Goal: Task Accomplishment & Management: Manage account settings

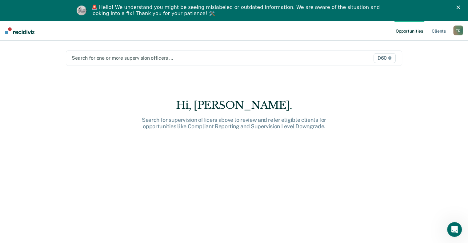
click at [96, 62] on div "Search for one or more supervision officers …" at bounding box center [185, 58] width 228 height 8
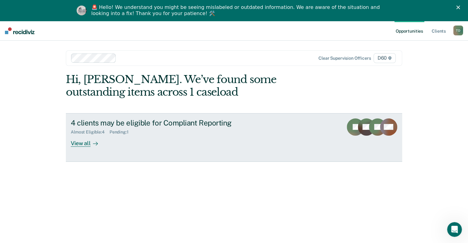
click at [80, 143] on div "View all" at bounding box center [88, 141] width 34 height 12
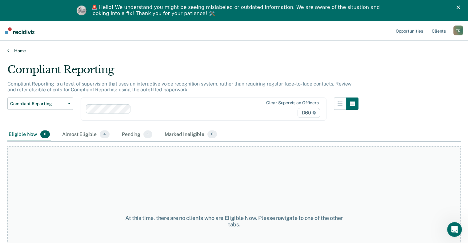
click at [20, 49] on link "Home" at bounding box center [234, 51] width 454 height 6
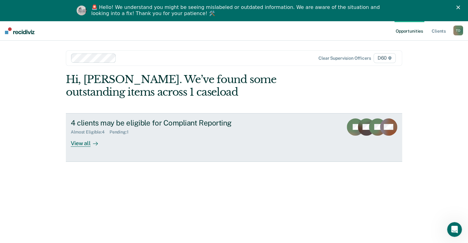
click at [72, 144] on div "View all" at bounding box center [88, 141] width 34 height 12
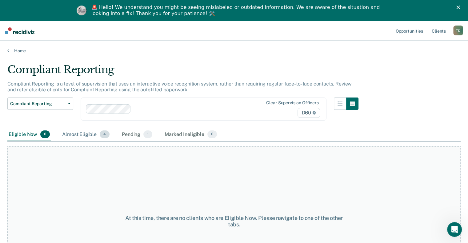
click at [86, 132] on div "Almost Eligible 4" at bounding box center [86, 135] width 50 height 14
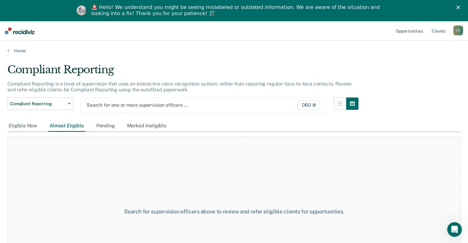
click at [129, 105] on div at bounding box center [169, 105] width 164 height 7
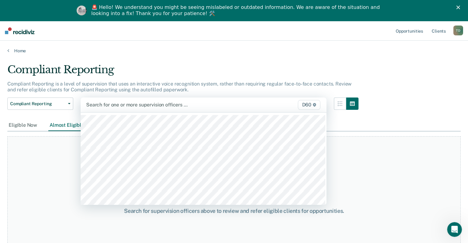
scroll to position [281, 0]
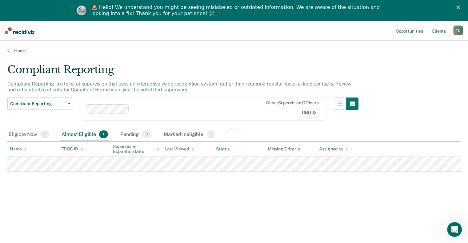
click at [143, 111] on div "Loading data..." at bounding box center [234, 140] width 454 height 155
click at [143, 111] on div at bounding box center [191, 109] width 118 height 7
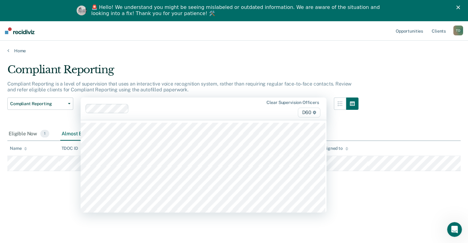
scroll to position [270, 0]
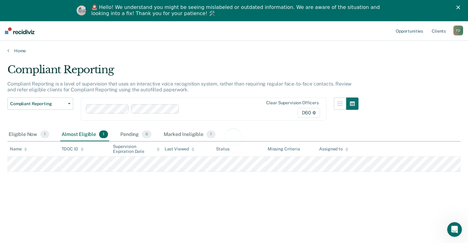
click at [196, 110] on div "Loading data..." at bounding box center [234, 140] width 454 height 155
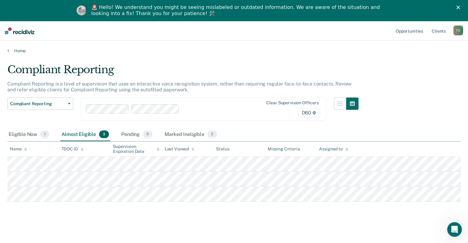
click at [187, 110] on div "Loading data..." at bounding box center [234, 140] width 454 height 155
click at [187, 110] on div at bounding box center [216, 109] width 68 height 7
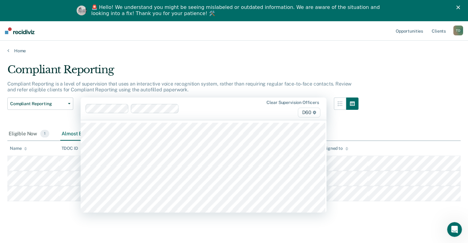
scroll to position [259, 0]
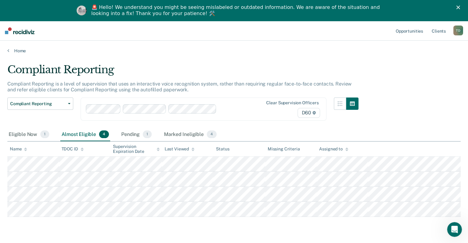
click at [222, 106] on div at bounding box center [234, 109] width 31 height 7
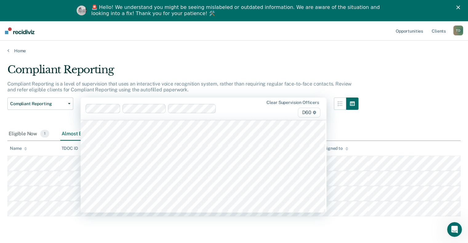
scroll to position [195, 0]
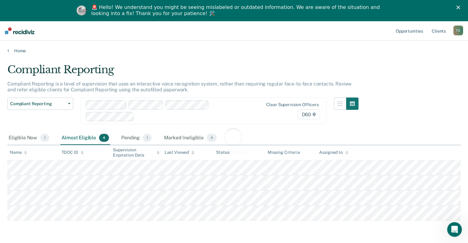
click at [181, 121] on div "Loading data..." at bounding box center [234, 140] width 454 height 155
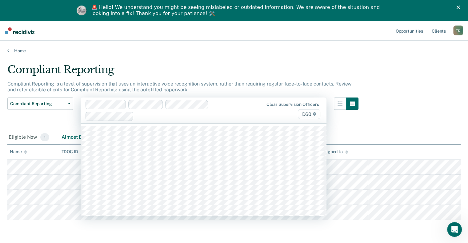
click at [165, 115] on div at bounding box center [193, 116] width 114 height 7
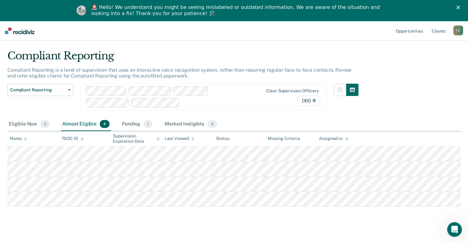
scroll to position [21, 0]
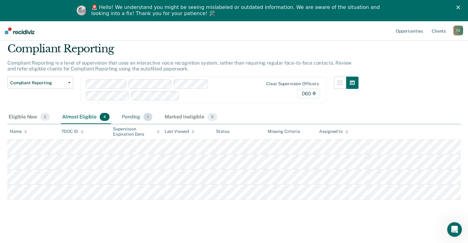
click at [127, 114] on div "Pending 1" at bounding box center [137, 118] width 33 height 14
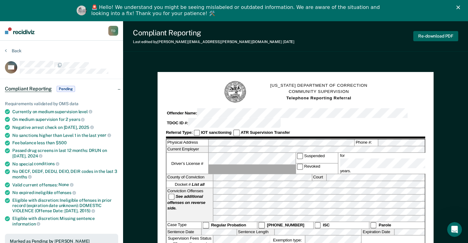
click at [430, 34] on button "Re-download PDF" at bounding box center [436, 36] width 45 height 10
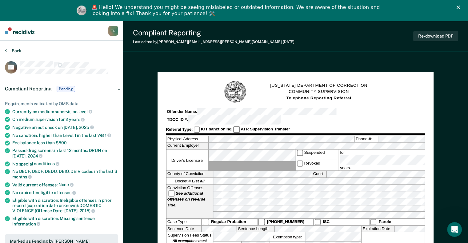
click at [16, 50] on button "Back" at bounding box center [13, 51] width 17 height 6
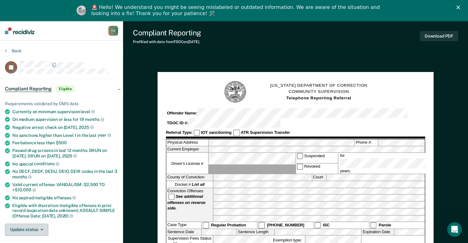
click at [41, 229] on icon "button" at bounding box center [42, 229] width 2 height 1
click at [44, 226] on button "Update status" at bounding box center [26, 230] width 43 height 12
click at [43, 229] on button "Update status" at bounding box center [26, 230] width 43 height 12
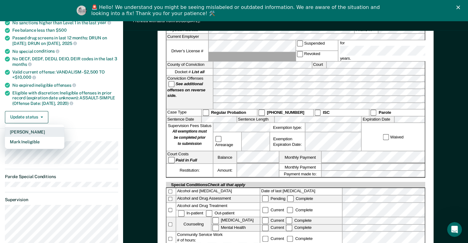
scroll to position [113, 0]
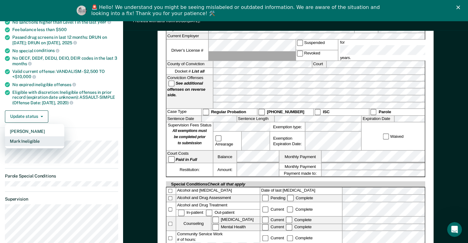
click at [26, 139] on button "Mark Ineligible" at bounding box center [34, 141] width 59 height 10
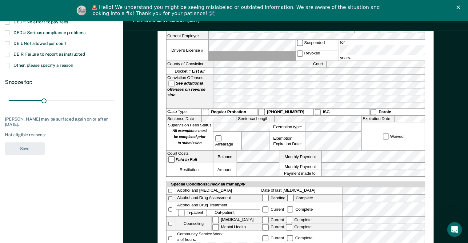
click at [10, 42] on label "DEIJ: Not allowed per court" at bounding box center [61, 44] width 113 height 6
click at [28, 147] on button "Save" at bounding box center [25, 149] width 40 height 13
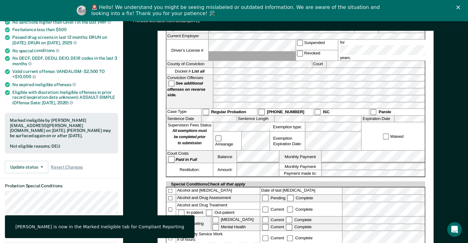
scroll to position [0, 0]
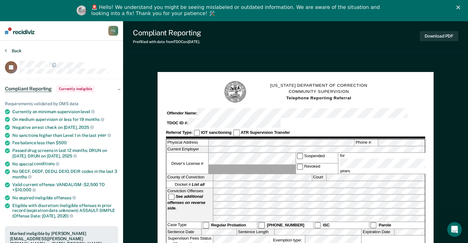
click at [17, 49] on button "Back" at bounding box center [13, 51] width 17 height 6
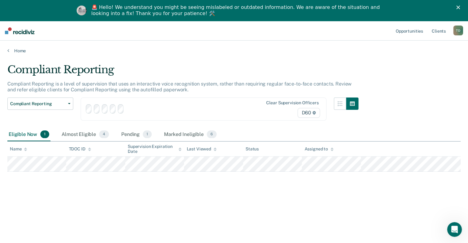
scroll to position [21, 0]
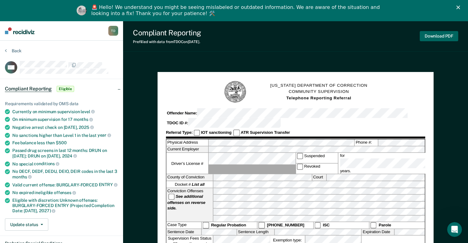
click at [439, 41] on button "Download PDF" at bounding box center [439, 36] width 38 height 10
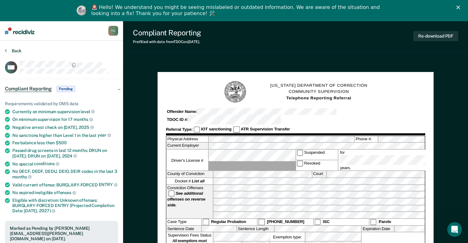
click at [14, 52] on button "Back" at bounding box center [13, 51] width 17 height 6
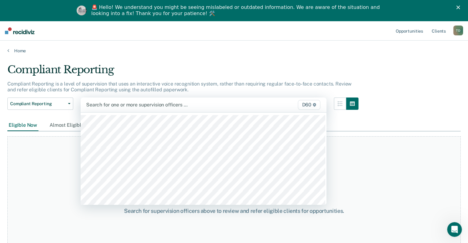
click at [115, 104] on div at bounding box center [168, 104] width 164 height 7
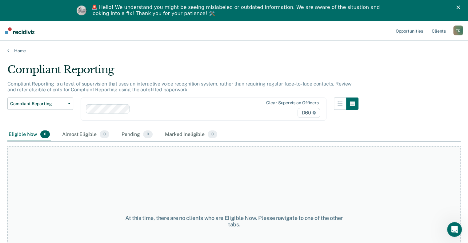
click at [139, 108] on div at bounding box center [192, 109] width 118 height 7
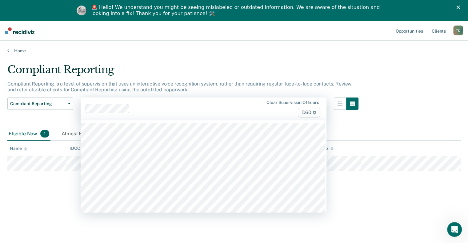
click at [135, 111] on div at bounding box center [191, 108] width 118 height 7
type input "ne"
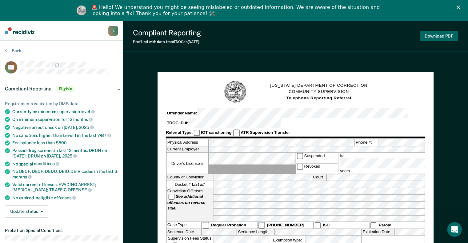
click at [434, 34] on button "Download PDF" at bounding box center [439, 36] width 38 height 10
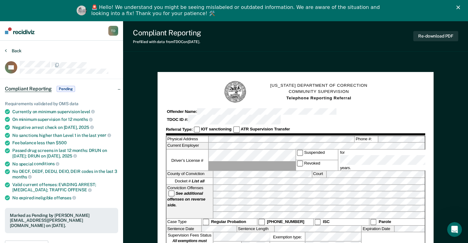
click at [18, 50] on button "Back" at bounding box center [13, 51] width 17 height 6
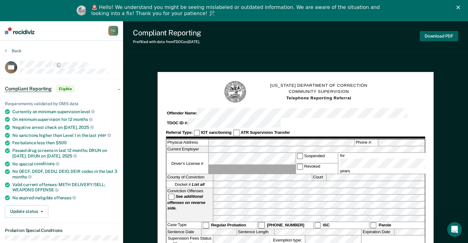
click at [431, 36] on button "Download PDF" at bounding box center [439, 36] width 38 height 10
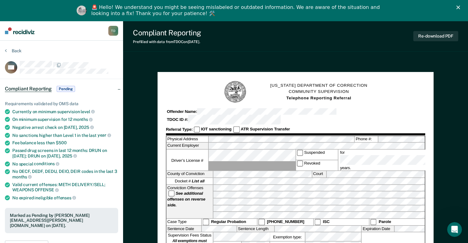
click at [456, 229] on icon "Open Intercom Messenger" at bounding box center [455, 230] width 10 height 10
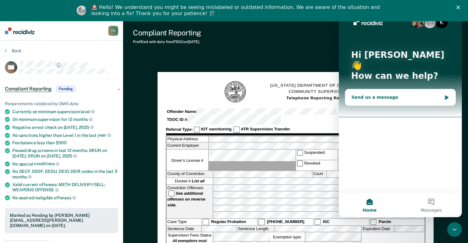
click at [355, 94] on div "Send us a message" at bounding box center [397, 97] width 90 height 6
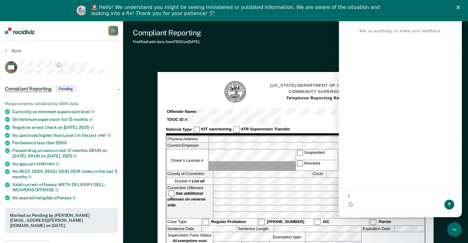
type textarea "I"
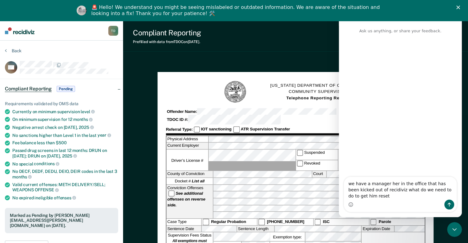
type textarea "we have a manager her in the office that has been kicked out of recidiviz what …"
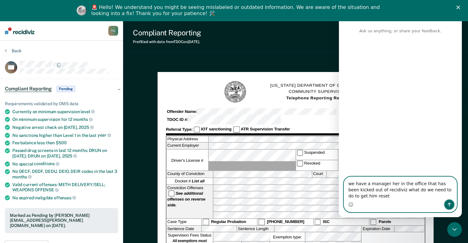
click at [446, 204] on button "Send a message…" at bounding box center [450, 205] width 10 height 10
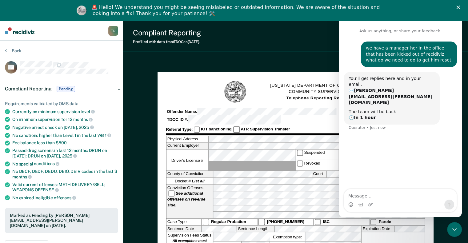
click at [462, 10] on div "🚨 Hello! We understand you might be seeing mislabeled or outdated information. …" at bounding box center [234, 10] width 468 height 16
click at [462, 9] on div "🚨 Hello! We understand you might be seeing mislabeled or outdated information. …" at bounding box center [234, 10] width 468 height 16
click at [460, 8] on polygon "Close" at bounding box center [459, 8] width 4 height 4
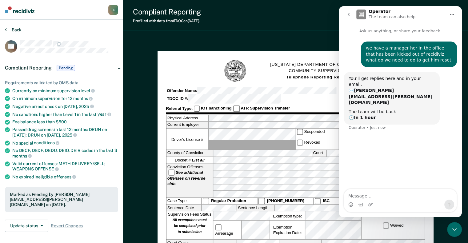
click at [17, 29] on button "Back" at bounding box center [13, 30] width 17 height 6
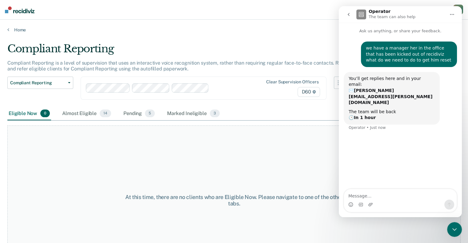
click at [348, 17] on button "go back" at bounding box center [349, 15] width 12 height 12
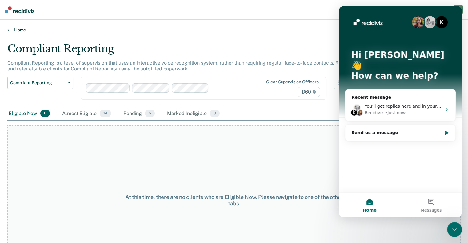
click at [178, 31] on link "Home" at bounding box center [234, 30] width 454 height 6
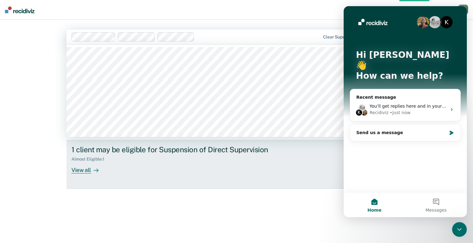
click at [148, 176] on link "1 client may be eligible for Suspension of Direct Supervision Almost Eligible :…" at bounding box center [237, 164] width 340 height 48
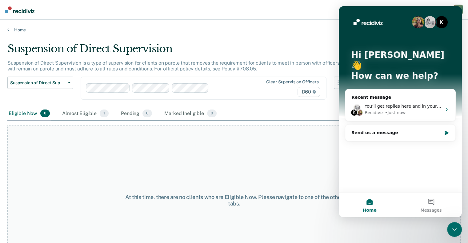
click at [24, 113] on div "Eligible Now 0" at bounding box center [29, 114] width 44 height 14
click at [71, 82] on button "Suspension of Direct Supervision" at bounding box center [40, 83] width 66 height 12
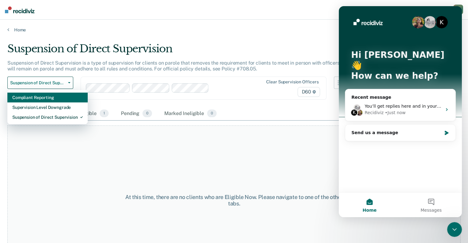
click at [42, 97] on div "Compliant Reporting" at bounding box center [47, 98] width 71 height 10
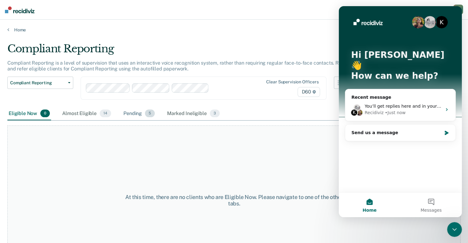
click at [126, 111] on div "Pending 5" at bounding box center [139, 114] width 34 height 14
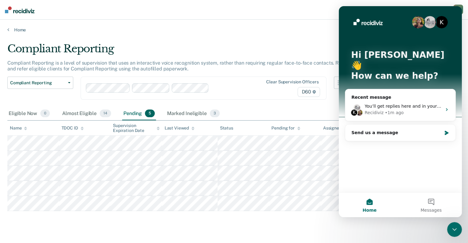
click at [442, 22] on div "K" at bounding box center [442, 22] width 12 height 12
click at [367, 23] on img "Intercom messenger" at bounding box center [368, 23] width 34 height 10
drag, startPoint x: 370, startPoint y: 206, endPoint x: 369, endPoint y: 203, distance: 3.4
click at [370, 205] on button "Home" at bounding box center [370, 205] width 62 height 25
click at [368, 200] on button "Home" at bounding box center [370, 205] width 62 height 25
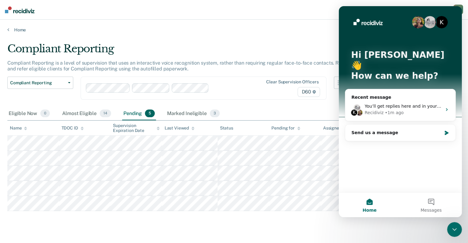
click at [444, 23] on div "K" at bounding box center [442, 22] width 12 height 12
click at [373, 202] on button "Home" at bounding box center [370, 205] width 62 height 25
click at [434, 203] on button "Messages" at bounding box center [432, 205] width 62 height 25
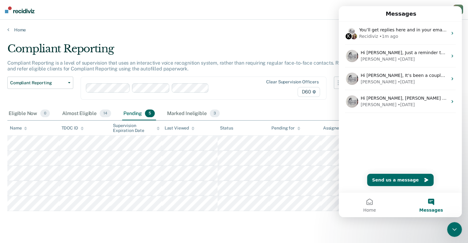
click at [459, 232] on div "Close Intercom Messenger" at bounding box center [454, 229] width 15 height 15
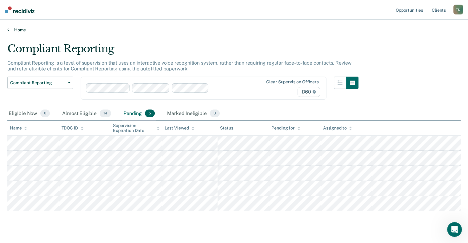
click at [18, 30] on link "Home" at bounding box center [234, 30] width 454 height 6
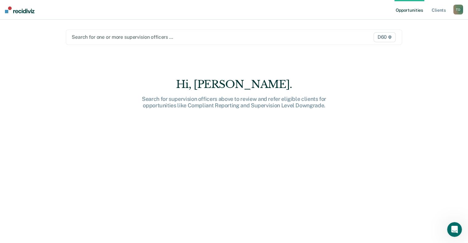
click at [95, 38] on div at bounding box center [185, 37] width 227 height 7
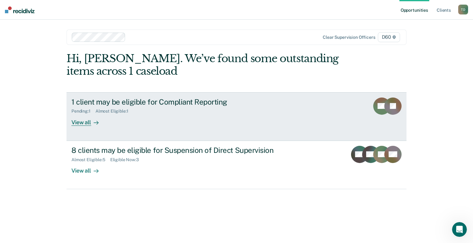
click at [81, 127] on link "1 client may be eligible for Compliant Reporting Pending : 1 Almost Eligible : …" at bounding box center [237, 116] width 340 height 49
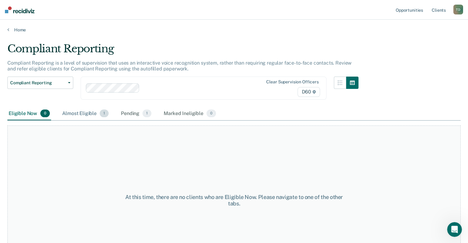
click at [83, 116] on div "Almost Eligible 1" at bounding box center [85, 114] width 49 height 14
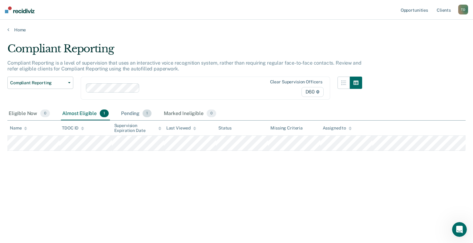
click at [126, 112] on div "Pending 1" at bounding box center [136, 114] width 33 height 14
click at [18, 31] on link "Home" at bounding box center [236, 30] width 458 height 6
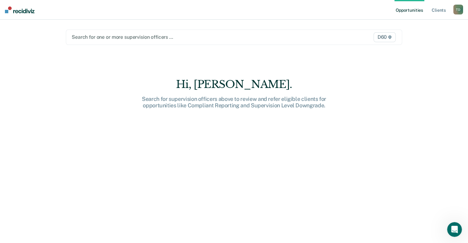
click at [94, 38] on div at bounding box center [185, 37] width 227 height 7
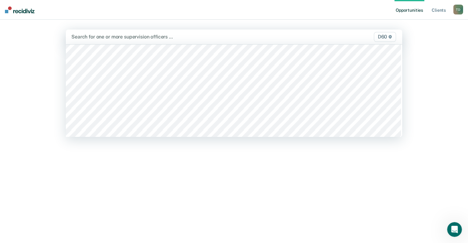
scroll to position [62, 0]
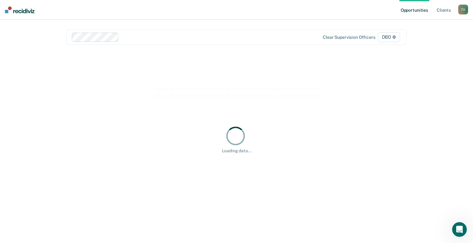
click at [132, 39] on div at bounding box center [211, 37] width 180 height 7
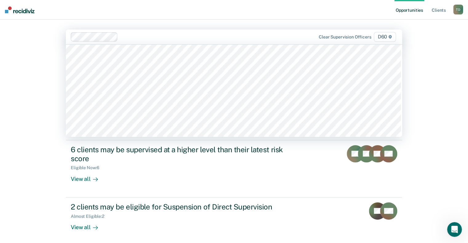
scroll to position [172, 0]
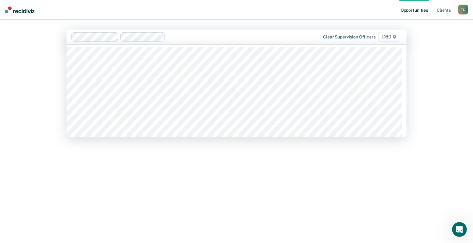
click at [231, 39] on div at bounding box center [235, 36] width 134 height 7
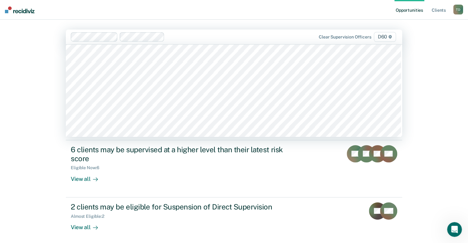
scroll to position [197, 0]
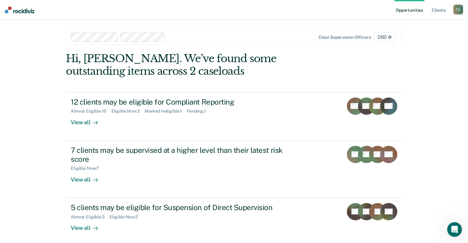
click at [172, 38] on div at bounding box center [233, 37] width 131 height 7
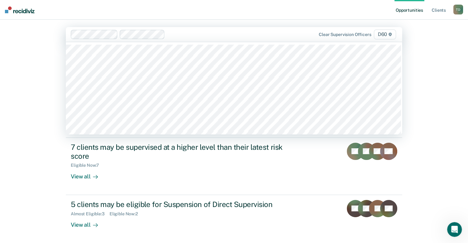
scroll to position [0, 0]
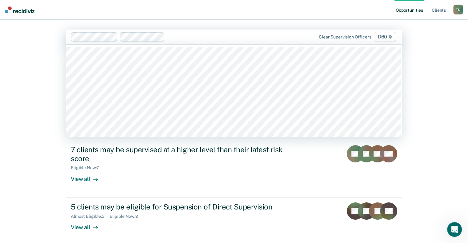
click at [448, 86] on div "Opportunities Client s [PERSON_NAME] T D Profile How it works Log Out option [P…" at bounding box center [234, 121] width 468 height 243
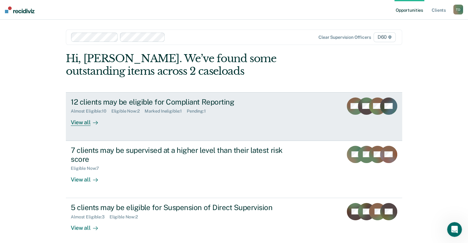
click at [79, 121] on div "View all" at bounding box center [88, 120] width 34 height 12
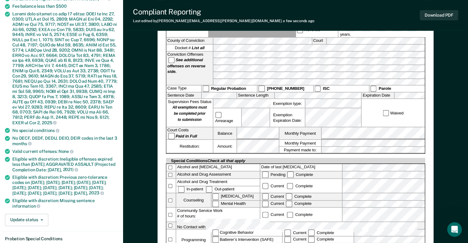
scroll to position [128, 0]
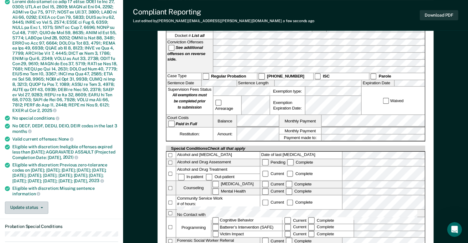
click at [43, 214] on button "Update status" at bounding box center [26, 208] width 43 height 12
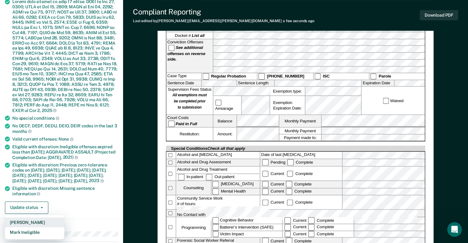
scroll to position [355, 0]
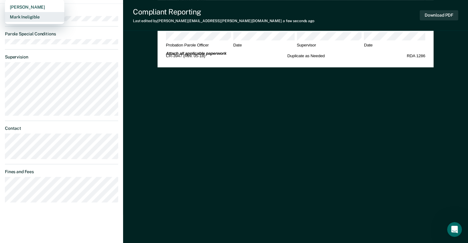
click at [26, 18] on button "Mark Ineligible" at bounding box center [34, 17] width 59 height 10
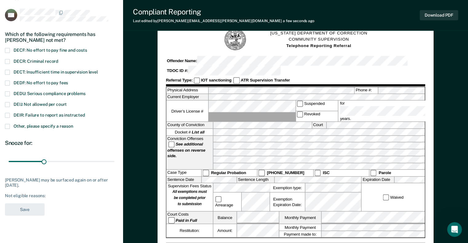
scroll to position [11, 0]
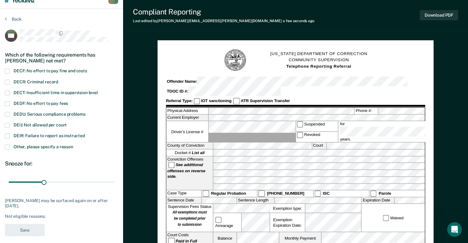
click at [6, 124] on span at bounding box center [7, 125] width 5 height 5
click at [24, 229] on button "Save" at bounding box center [25, 230] width 40 height 13
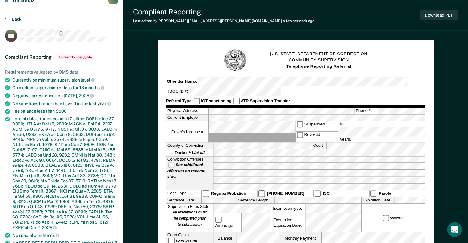
click at [18, 20] on button "Back" at bounding box center [13, 19] width 17 height 6
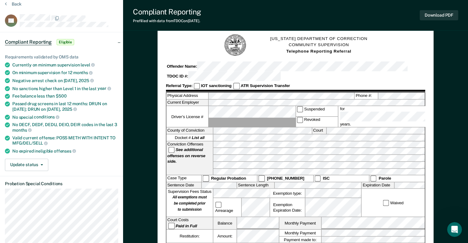
scroll to position [25, 0]
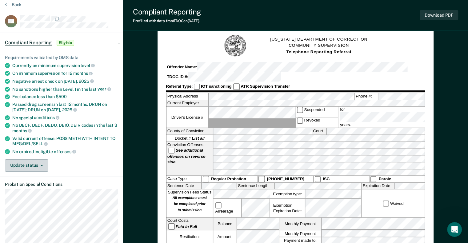
click at [37, 161] on button "Update status" at bounding box center [26, 165] width 43 height 12
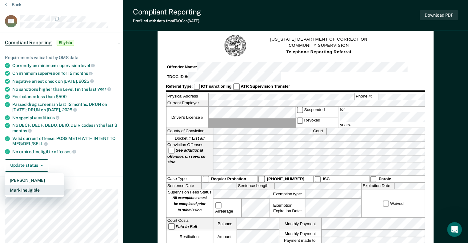
click at [30, 187] on button "Mark Ineligible" at bounding box center [34, 190] width 59 height 10
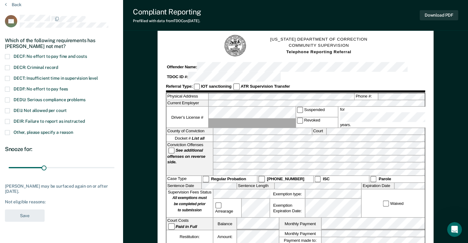
click at [6, 108] on span at bounding box center [7, 110] width 5 height 5
click at [18, 214] on button "Save" at bounding box center [25, 216] width 40 height 13
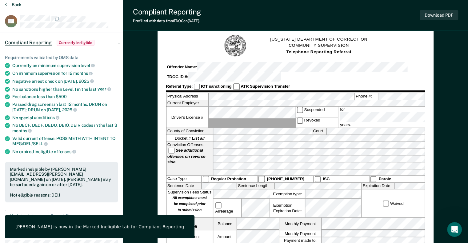
click at [13, 6] on button "Back" at bounding box center [13, 5] width 17 height 6
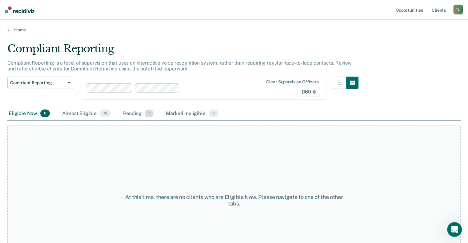
click at [127, 111] on div "Pending 1" at bounding box center [138, 114] width 33 height 14
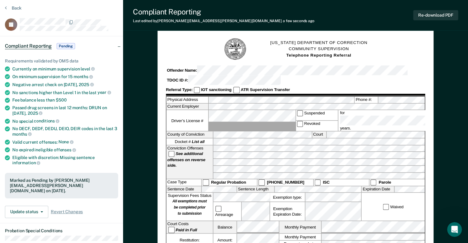
scroll to position [4, 0]
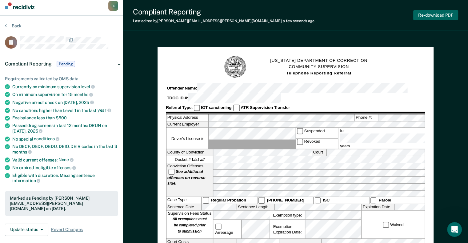
click at [426, 14] on button "Re-download PDF" at bounding box center [436, 15] width 45 height 10
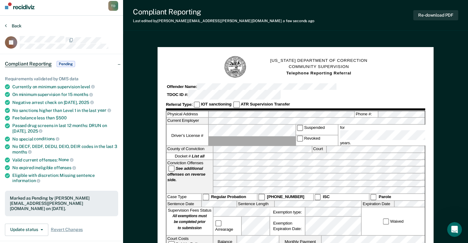
click at [12, 25] on button "Back" at bounding box center [13, 26] width 17 height 6
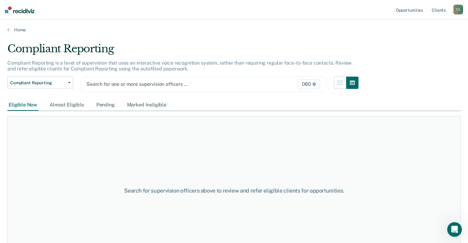
click at [102, 84] on div at bounding box center [169, 84] width 164 height 7
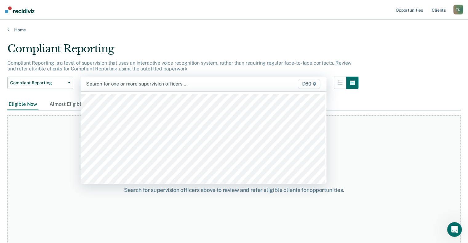
click at [90, 83] on div at bounding box center [168, 83] width 164 height 7
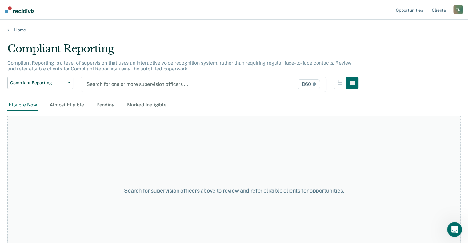
click at [102, 84] on div at bounding box center [169, 84] width 164 height 7
click at [457, 234] on div "Open Intercom Messenger" at bounding box center [455, 230] width 20 height 20
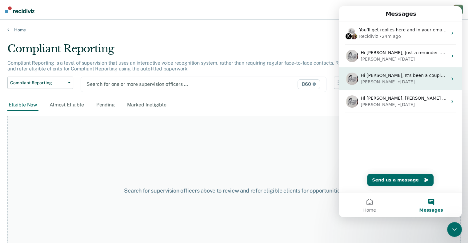
click at [436, 80] on div "[PERSON_NAME] • [DATE]" at bounding box center [404, 82] width 87 height 6
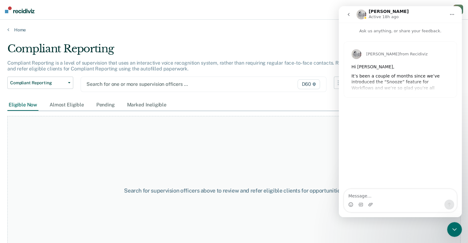
click at [346, 13] on icon "go back" at bounding box center [348, 14] width 5 height 5
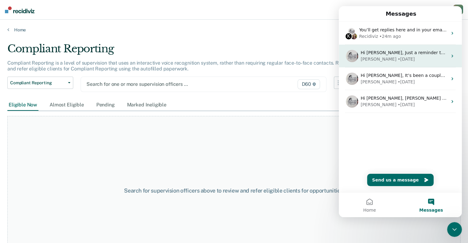
click at [388, 64] on div "Hi [PERSON_NAME], Just a reminder that starting on [DATE], you may see people o…" at bounding box center [400, 56] width 123 height 23
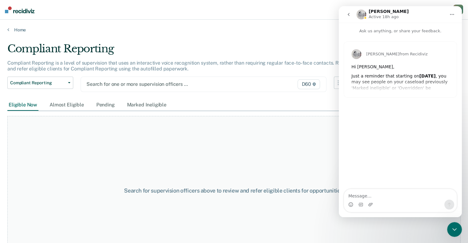
click at [351, 15] on icon "go back" at bounding box center [348, 14] width 5 height 5
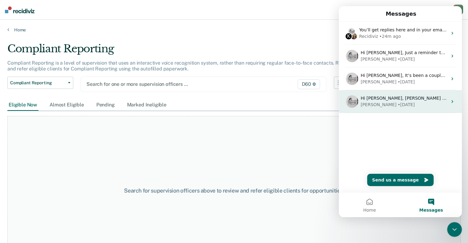
click at [398, 105] on div "• [DATE]" at bounding box center [406, 105] width 17 height 6
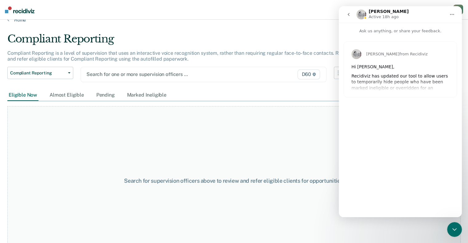
scroll to position [0, 0]
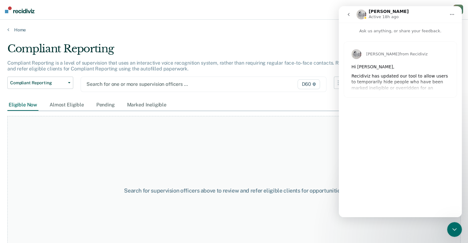
click at [410, 90] on div "[PERSON_NAME] from Recidiviz Hi [PERSON_NAME], Recidiviz has updated our tool t…" at bounding box center [400, 69] width 113 height 55
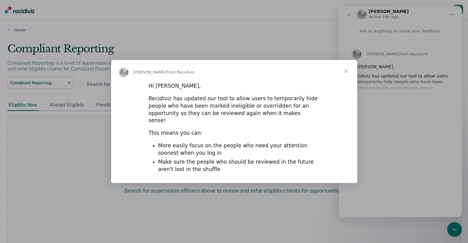
click at [346, 77] on span "Close" at bounding box center [346, 71] width 22 height 22
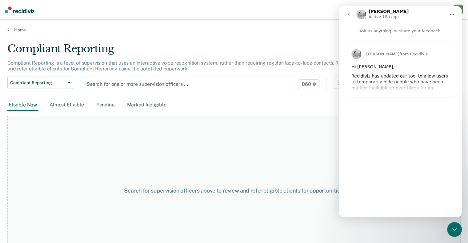
click at [349, 14] on icon "go back" at bounding box center [348, 14] width 5 height 5
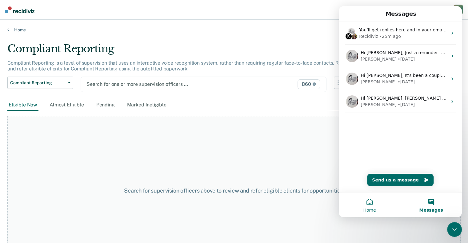
click at [369, 200] on button "Home" at bounding box center [370, 205] width 62 height 25
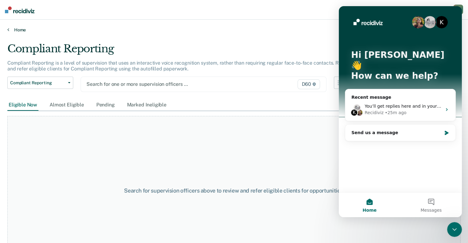
click at [22, 30] on link "Home" at bounding box center [234, 30] width 454 height 6
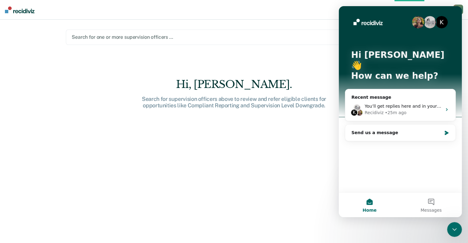
click at [221, 49] on main "Search for one or more supervision officers … D60 Hi, [PERSON_NAME]. Search for…" at bounding box center [234, 124] width 351 height 209
click at [458, 225] on div "Close Intercom Messenger" at bounding box center [454, 229] width 15 height 15
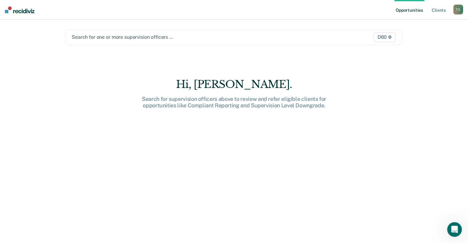
click at [111, 41] on div "Search for one or more supervision officers … D60" at bounding box center [234, 37] width 337 height 15
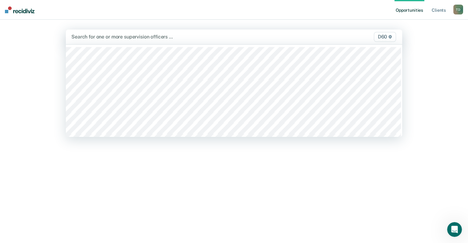
click at [105, 36] on div at bounding box center [185, 36] width 228 height 7
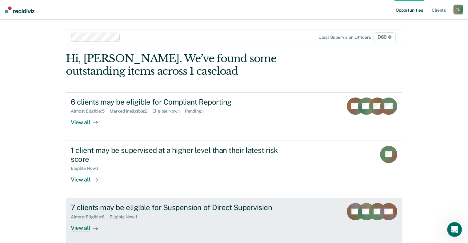
click at [112, 219] on div "7 clients may be eligible for Suspension of Direct Supervision Almost Eligible …" at bounding box center [186, 217] width 231 height 28
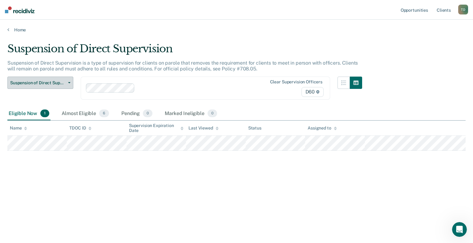
click at [67, 81] on button "Suspension of Direct Supervision" at bounding box center [40, 83] width 66 height 12
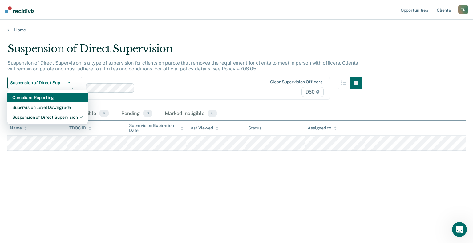
click at [37, 96] on div "Compliant Reporting" at bounding box center [47, 98] width 71 height 10
